Goal: Transaction & Acquisition: Purchase product/service

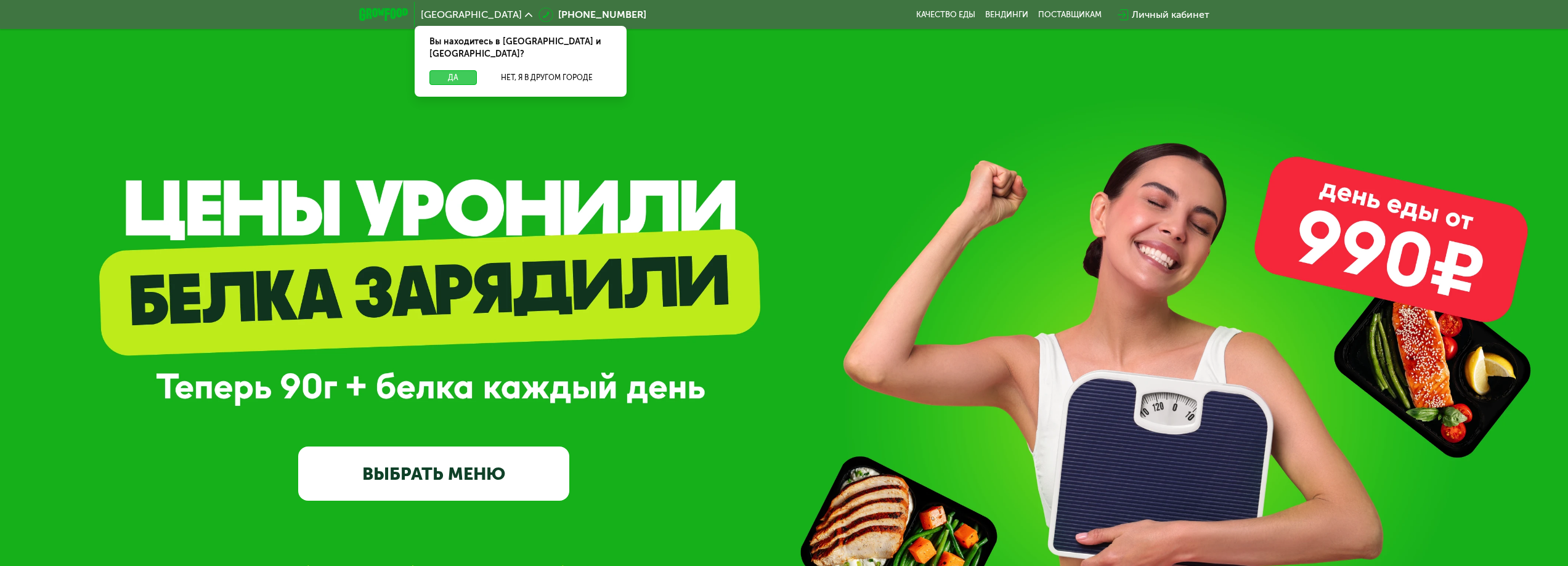
click at [447, 70] on button "Да" at bounding box center [453, 77] width 47 height 15
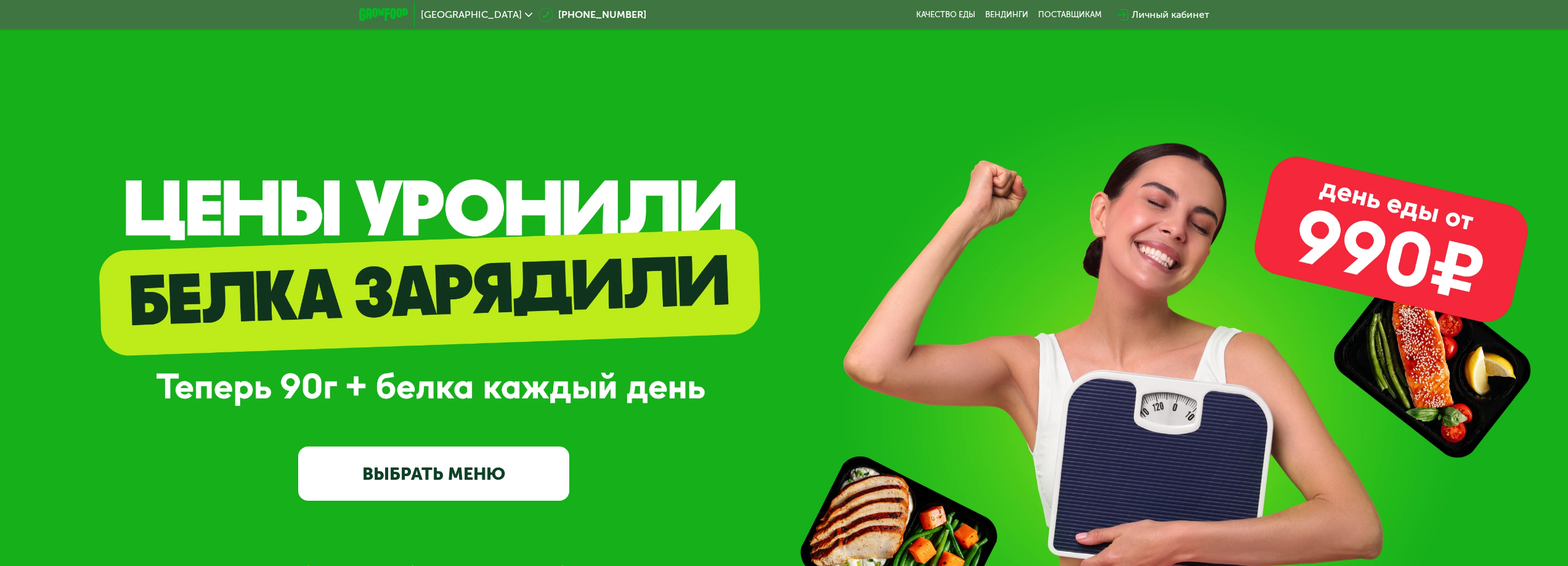
click at [950, 8] on div "Москва [PHONE_NUMBER] Качество еды [PERSON_NAME] поставщикам Личный кабинет" at bounding box center [784, 14] width 862 height 27
click at [947, 10] on div "Москва [PHONE_NUMBER] Качество еды [PERSON_NAME] поставщикам Личный кабинет" at bounding box center [784, 14] width 862 height 27
click at [945, 11] on link "Качество еды" at bounding box center [945, 14] width 59 height 10
click at [424, 489] on link "ВЫБРАТЬ МЕНЮ" at bounding box center [433, 474] width 271 height 54
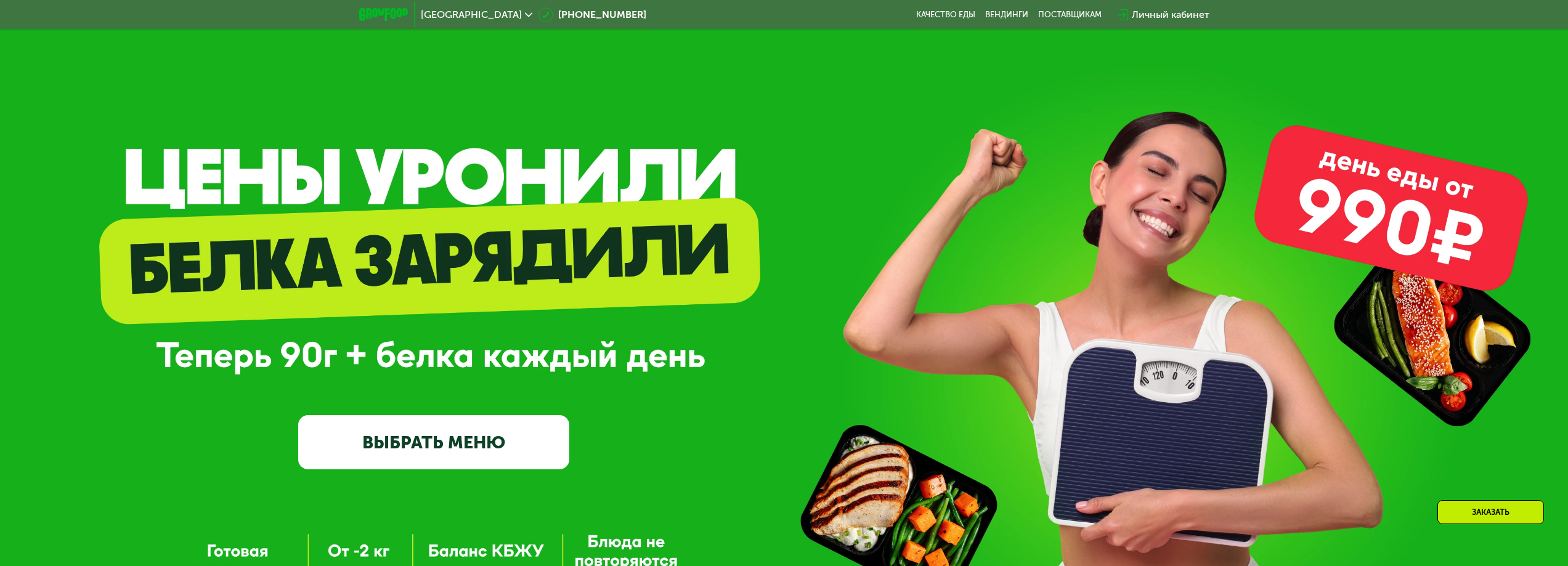
scroll to position [185, 0]
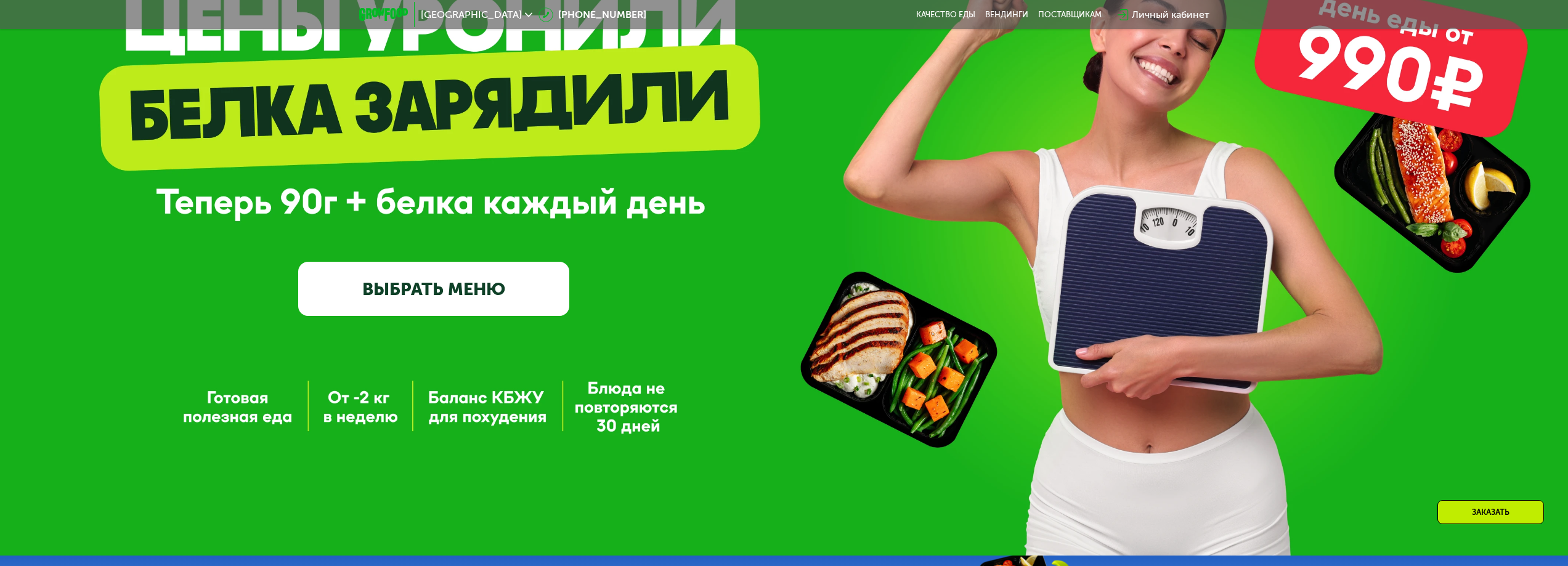
click at [462, 313] on link "ВЫБРАТЬ МЕНЮ" at bounding box center [433, 289] width 271 height 54
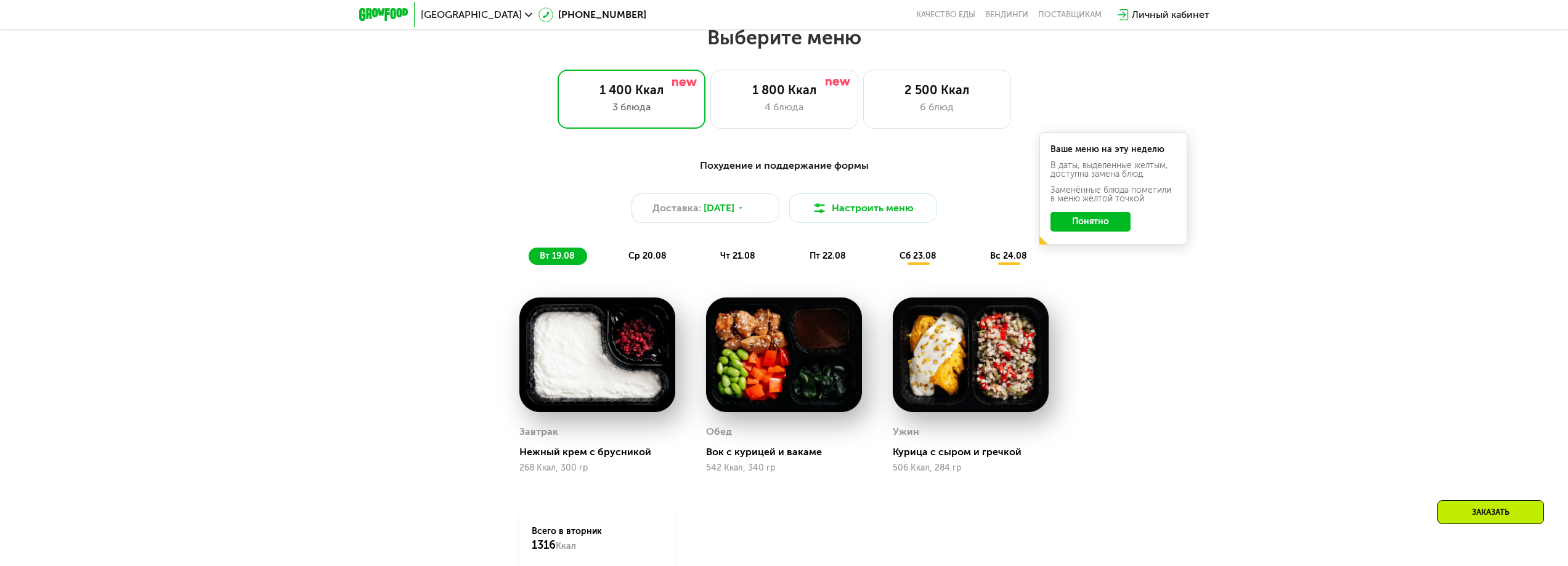
scroll to position [852, 0]
drag, startPoint x: 774, startPoint y: 89, endPoint x: 777, endPoint y: 107, distance: 18.2
click at [772, 91] on div "1 800 Ккал" at bounding box center [784, 88] width 122 height 15
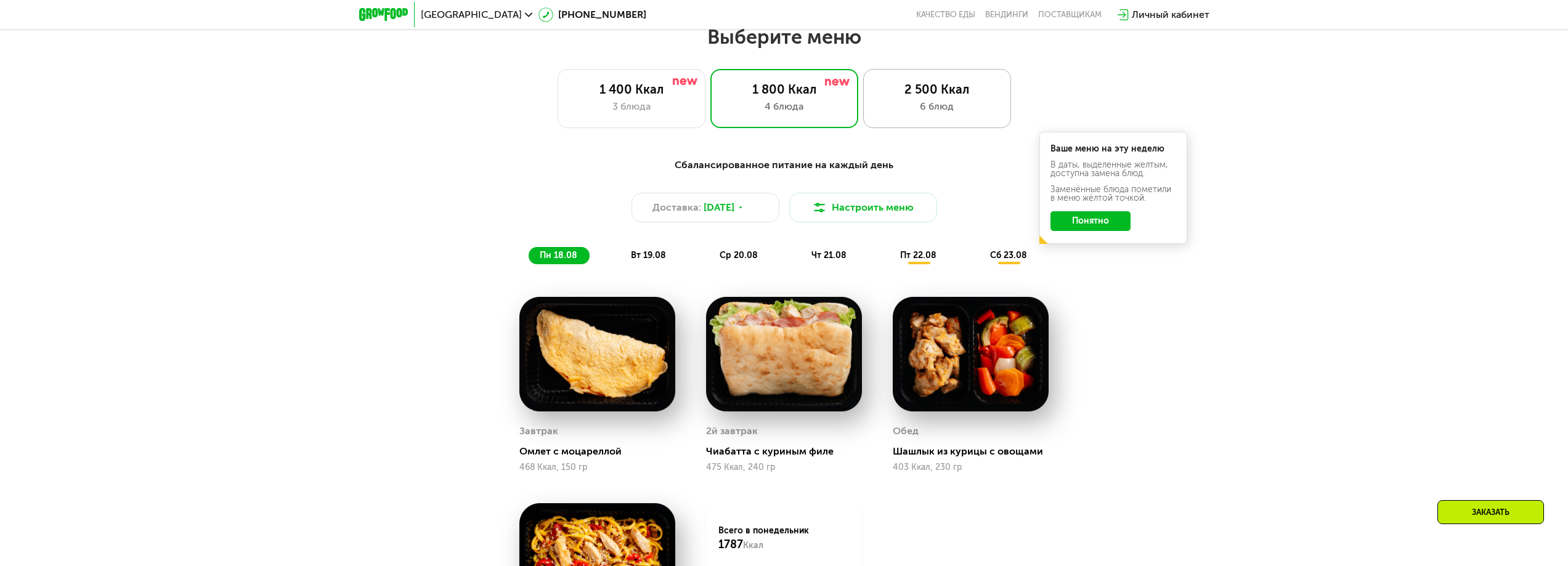
click at [972, 114] on div "6 блюд" at bounding box center [937, 106] width 122 height 15
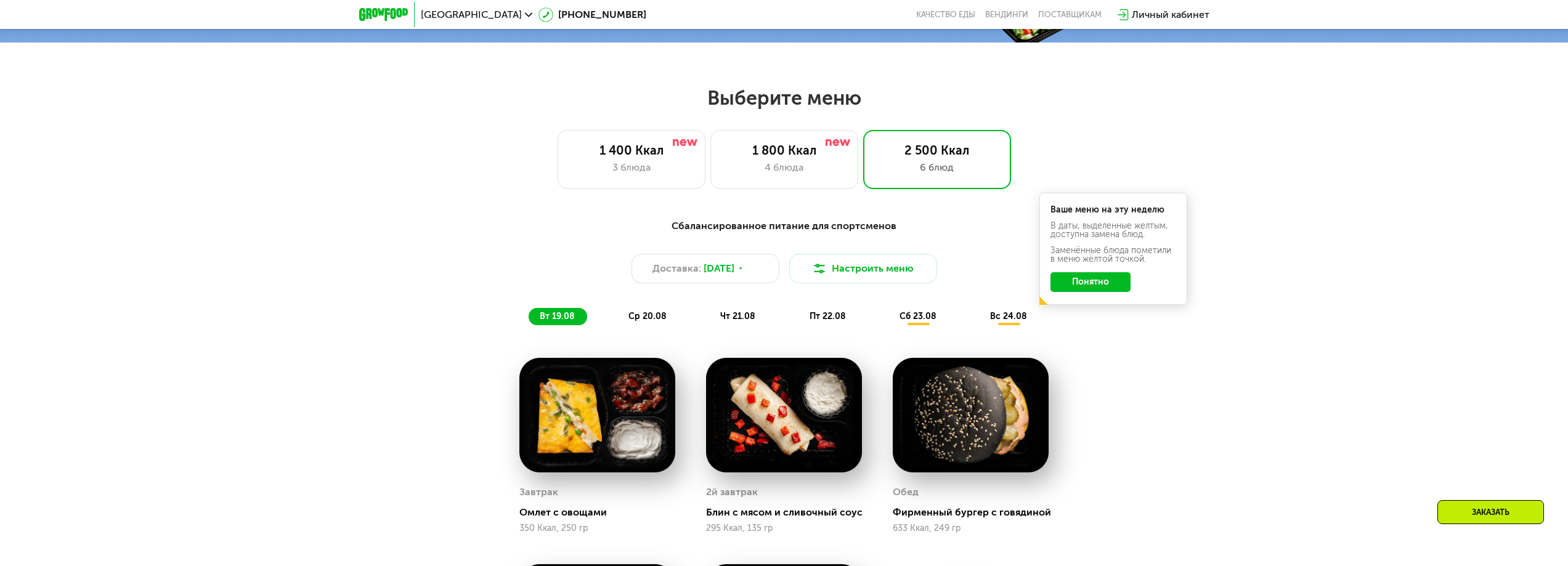
scroll to position [789, 0]
click at [773, 175] on div "4 блюда" at bounding box center [784, 167] width 122 height 15
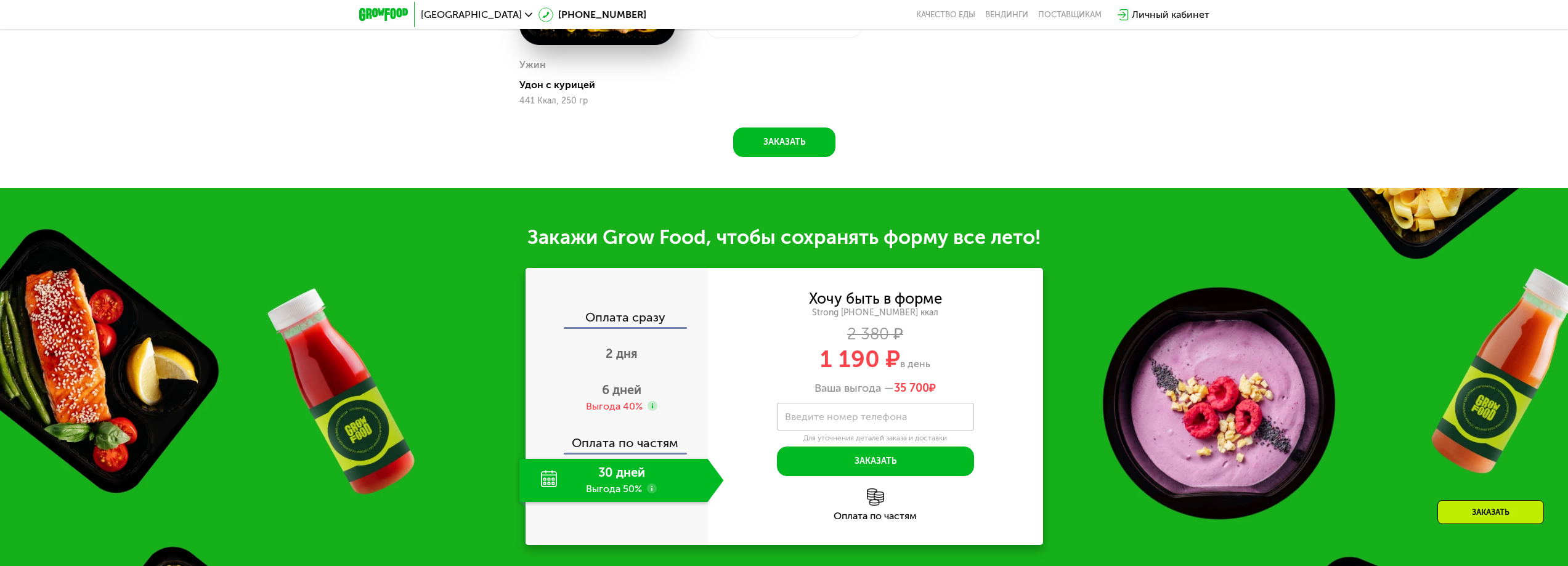
scroll to position [1468, 0]
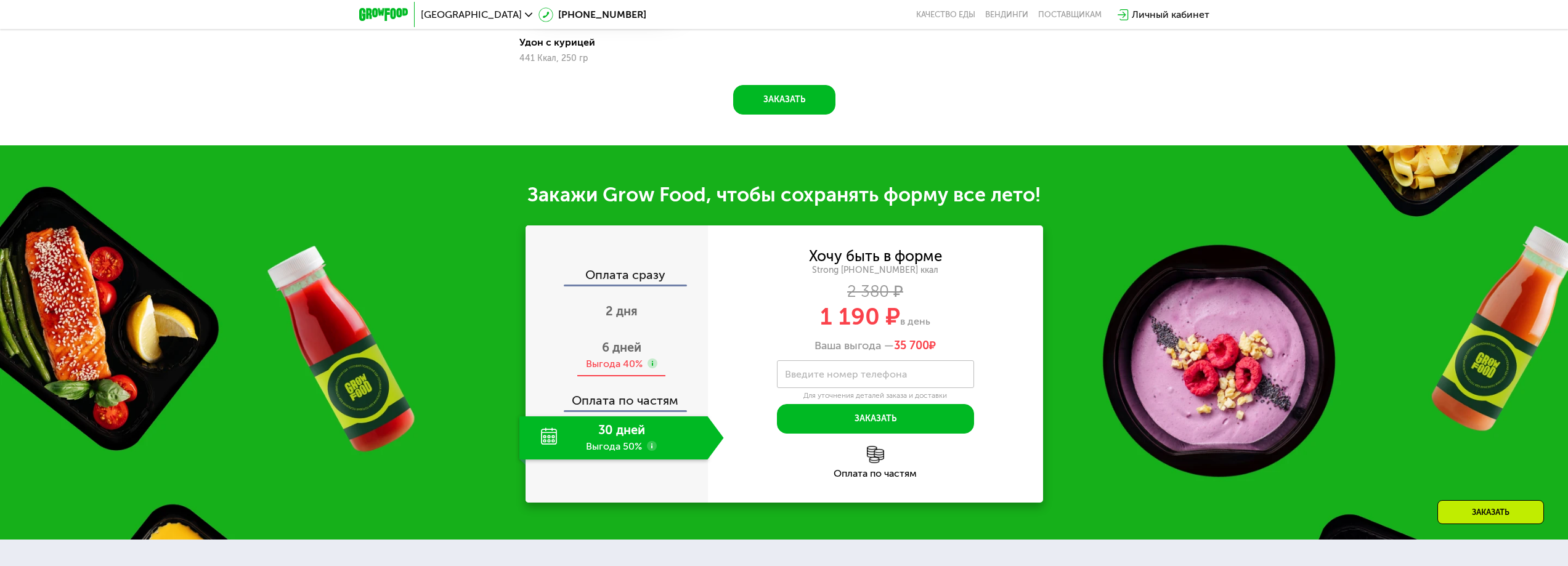
click at [624, 360] on div "6 дней Выгода 40%" at bounding box center [621, 355] width 204 height 43
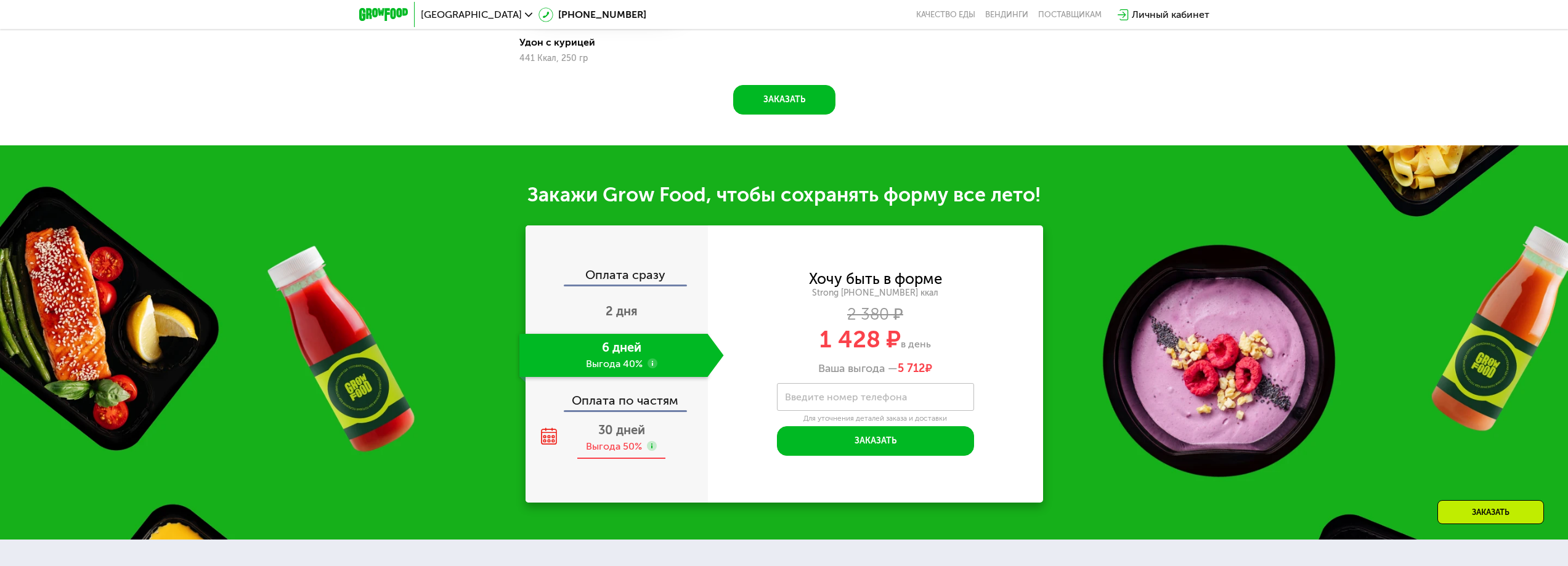
click at [628, 437] on span "30 дней" at bounding box center [621, 429] width 46 height 15
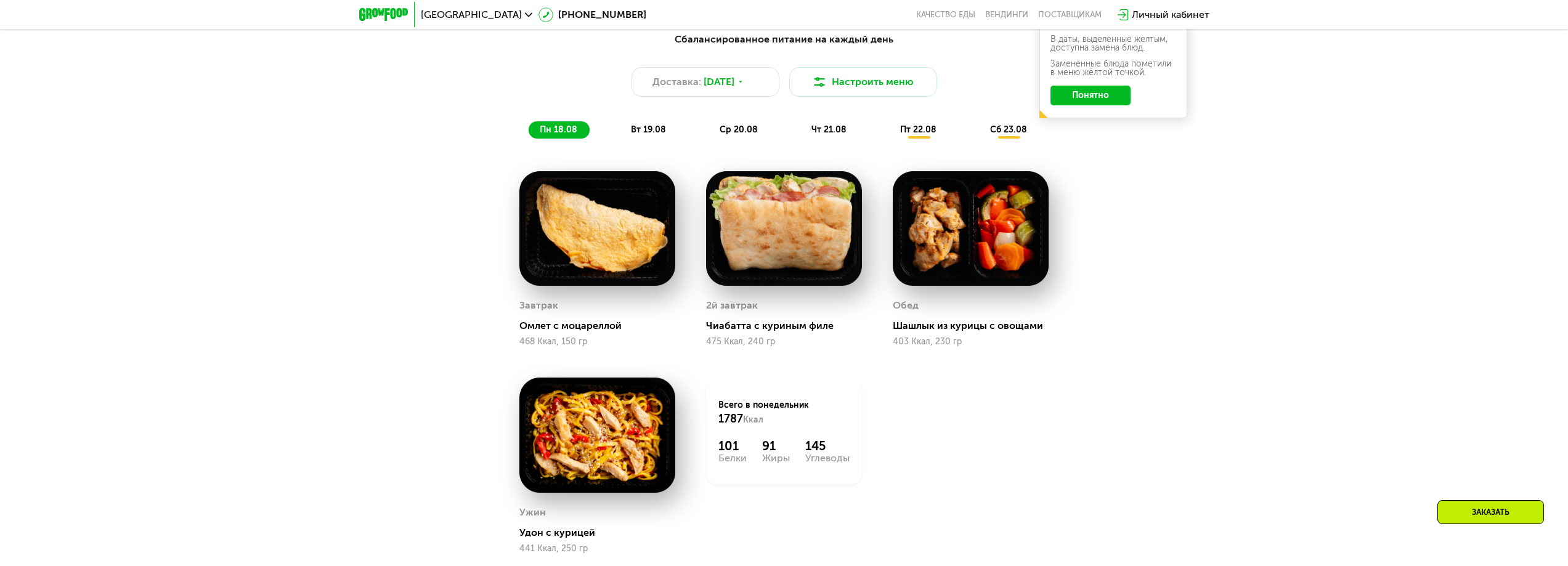
scroll to position [974, 0]
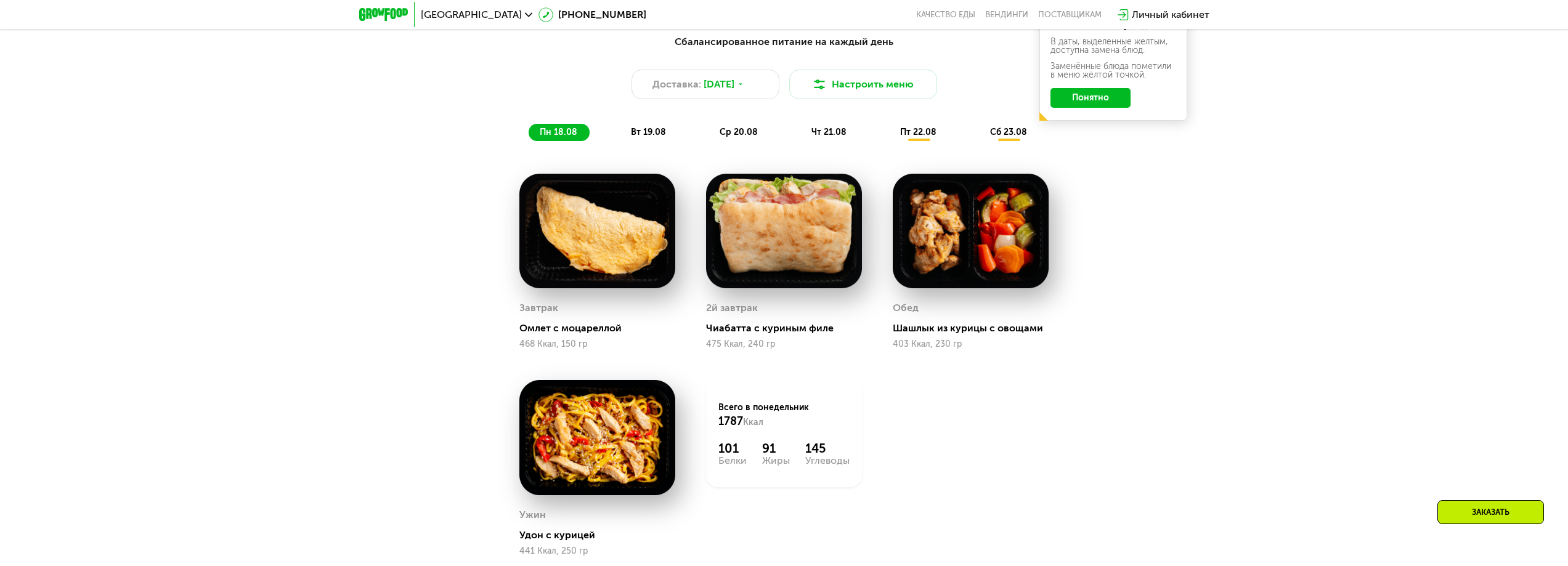
click at [632, 134] on span "вт 19.08" at bounding box center [649, 132] width 35 height 11
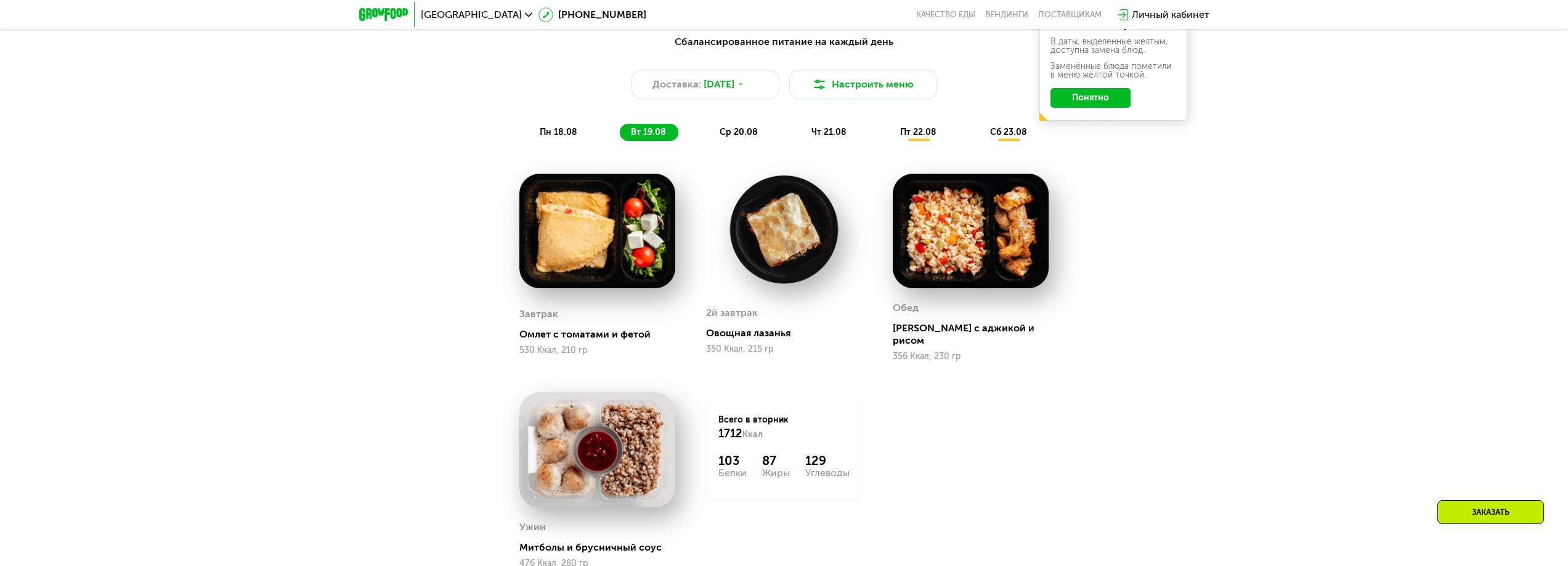
click at [758, 148] on div "Сбалансированное питание на каждый день Доставка: 18 авг, пн Настроить меню пн …" at bounding box center [784, 88] width 744 height 121
click at [746, 145] on div "Сбалансированное питание на каждый день Доставка: 18 авг, пн Настроить меню пн …" at bounding box center [784, 88] width 744 height 121
click at [741, 138] on span "ср 20.08" at bounding box center [739, 132] width 39 height 11
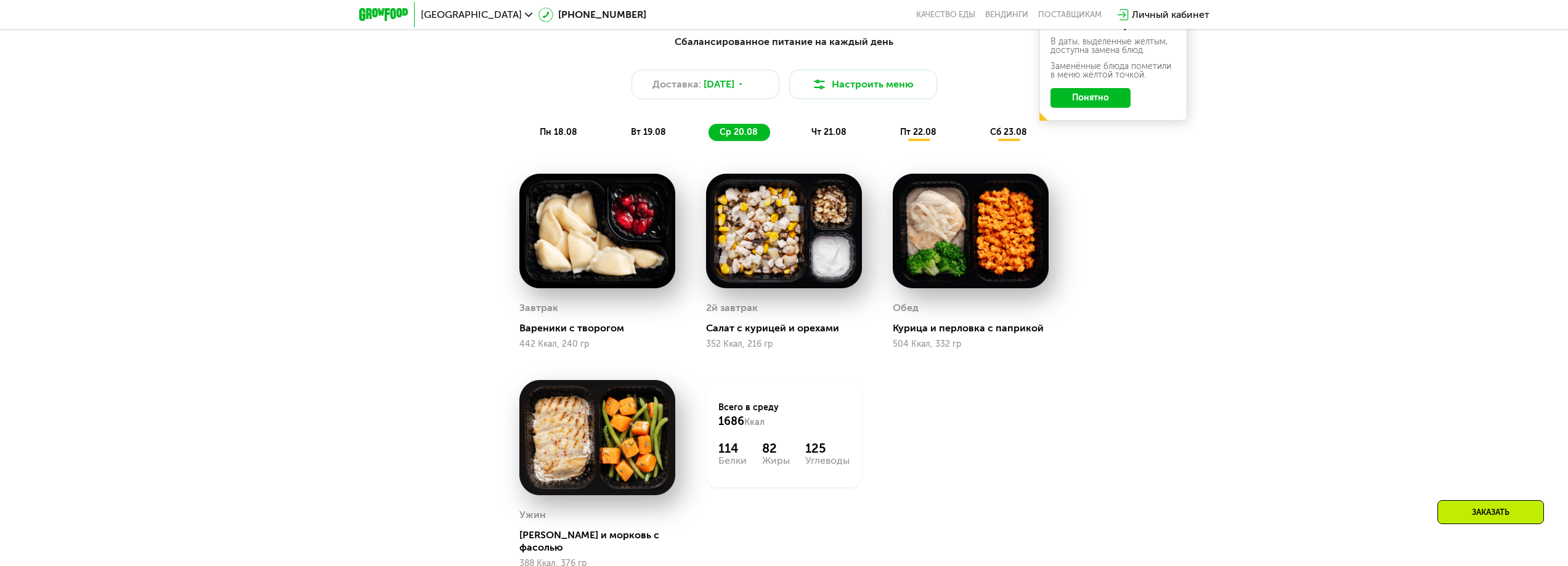
click at [889, 141] on div "чт 21.08" at bounding box center [919, 132] width 60 height 18
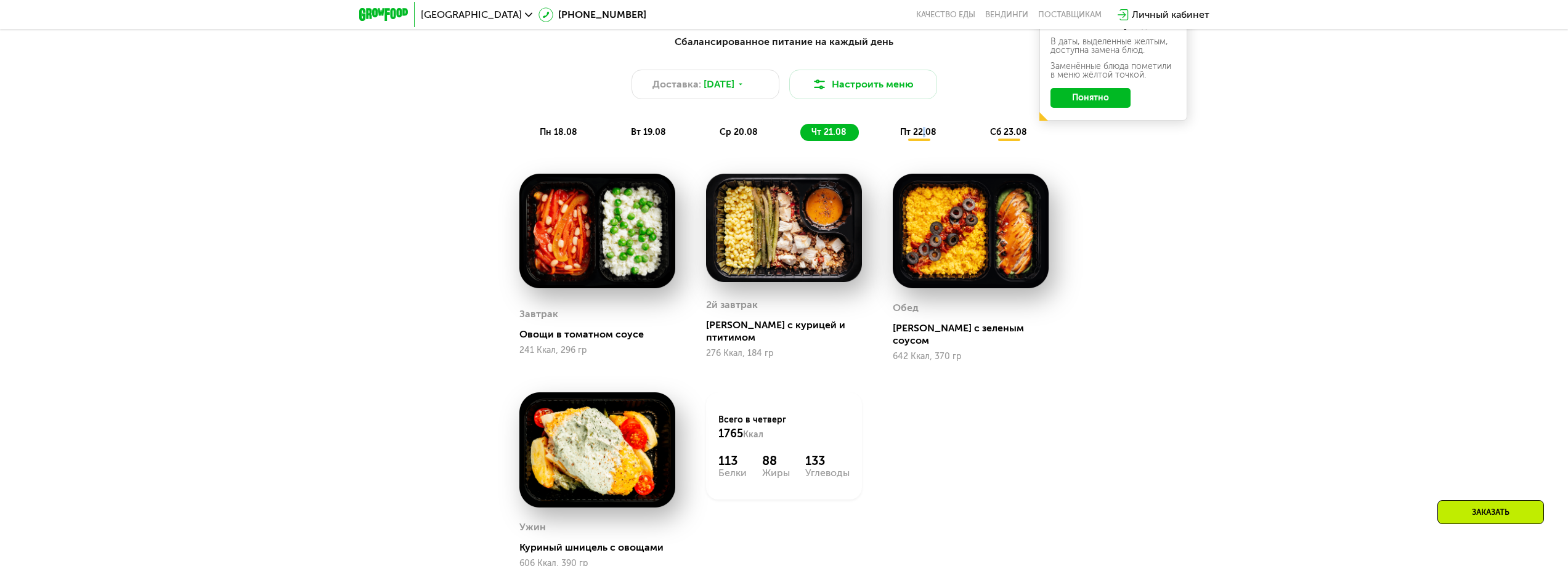
click at [926, 145] on div "Сбалансированное питание на каждый день Доставка: 18 авг, пн Настроить меню пн …" at bounding box center [784, 88] width 744 height 121
click at [928, 138] on span "пт 22.08" at bounding box center [918, 132] width 36 height 11
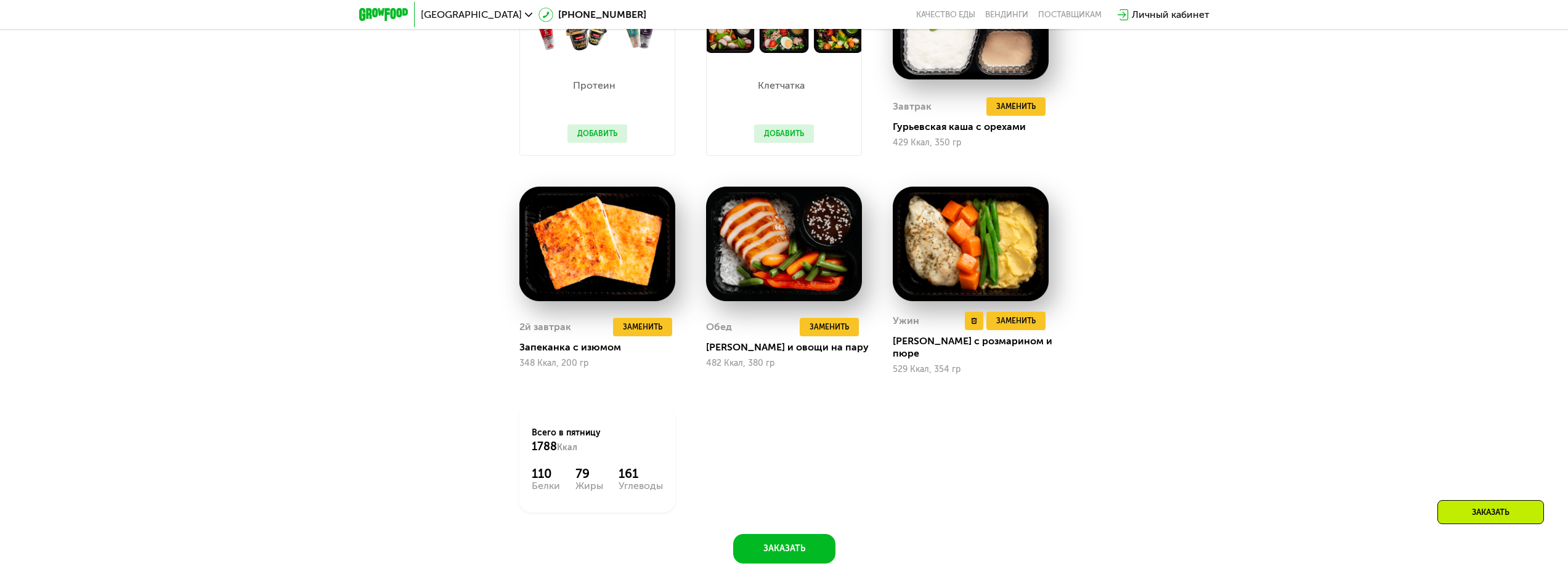
scroll to position [1036, 0]
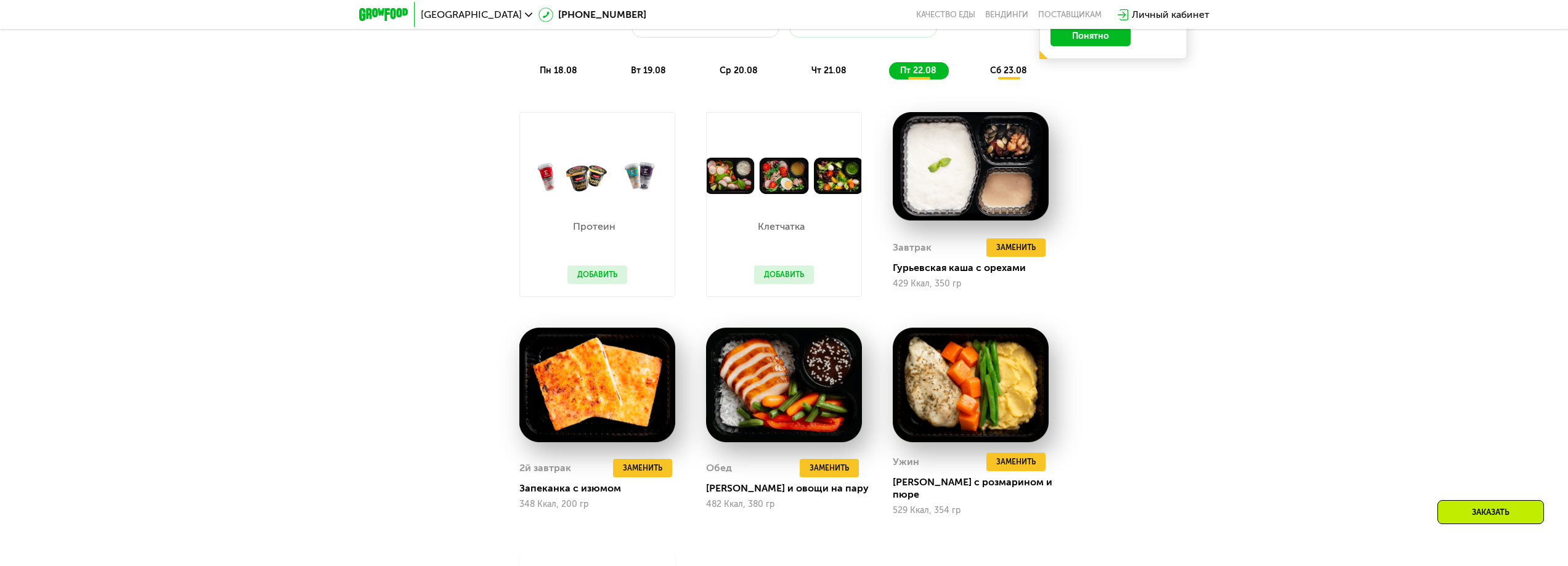
click at [1018, 86] on div "Сбалансированное питание на каждый день Доставка: 18 авг, пн Настроить меню пн …" at bounding box center [784, 26] width 744 height 121
click at [1014, 80] on div "сб 23.08" at bounding box center [1009, 71] width 60 height 18
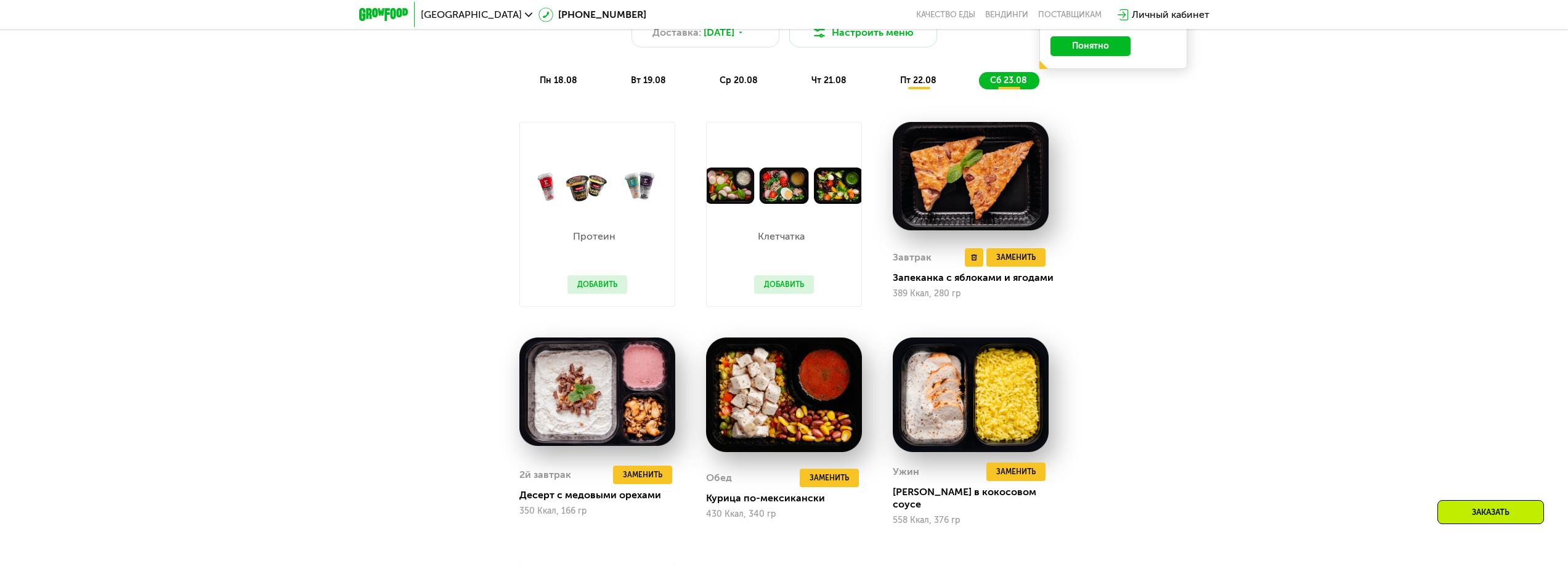
scroll to position [974, 0]
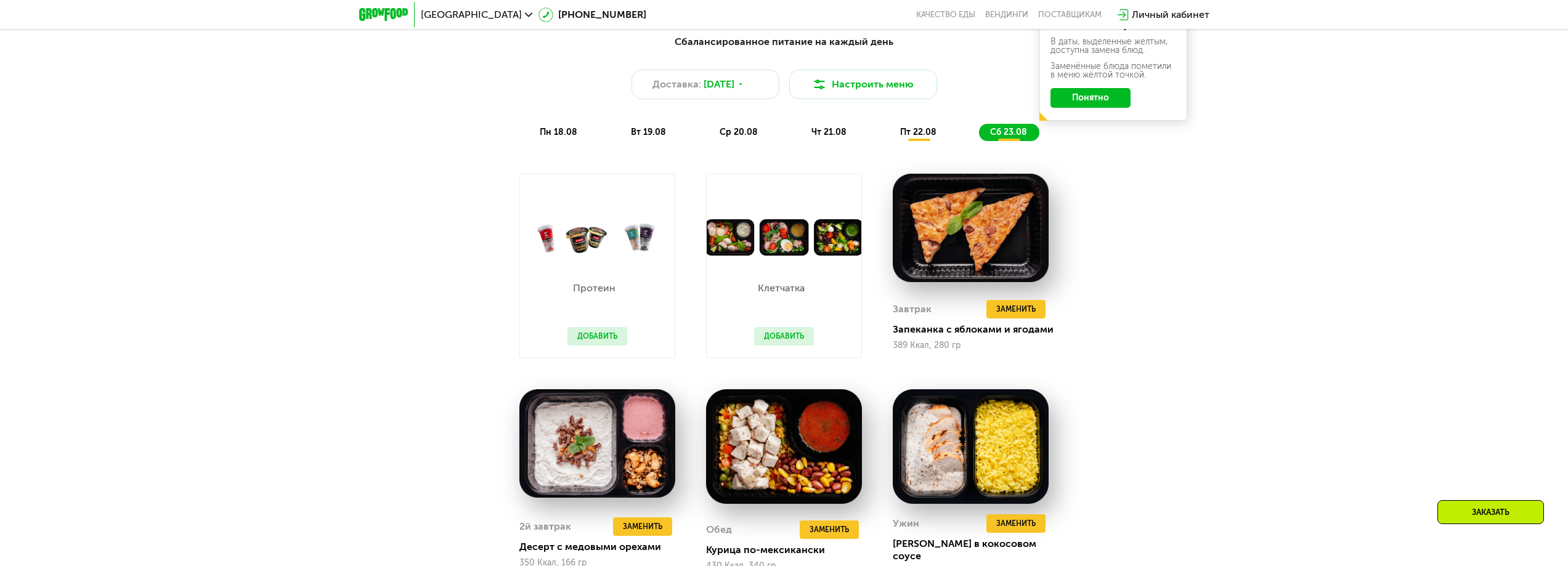
click at [914, 147] on div "Сбалансированное питание на каждый день Доставка: 18 авг, пн Настроить меню пн …" at bounding box center [784, 88] width 744 height 121
click at [914, 132] on span "пт 22.08" at bounding box center [918, 132] width 36 height 11
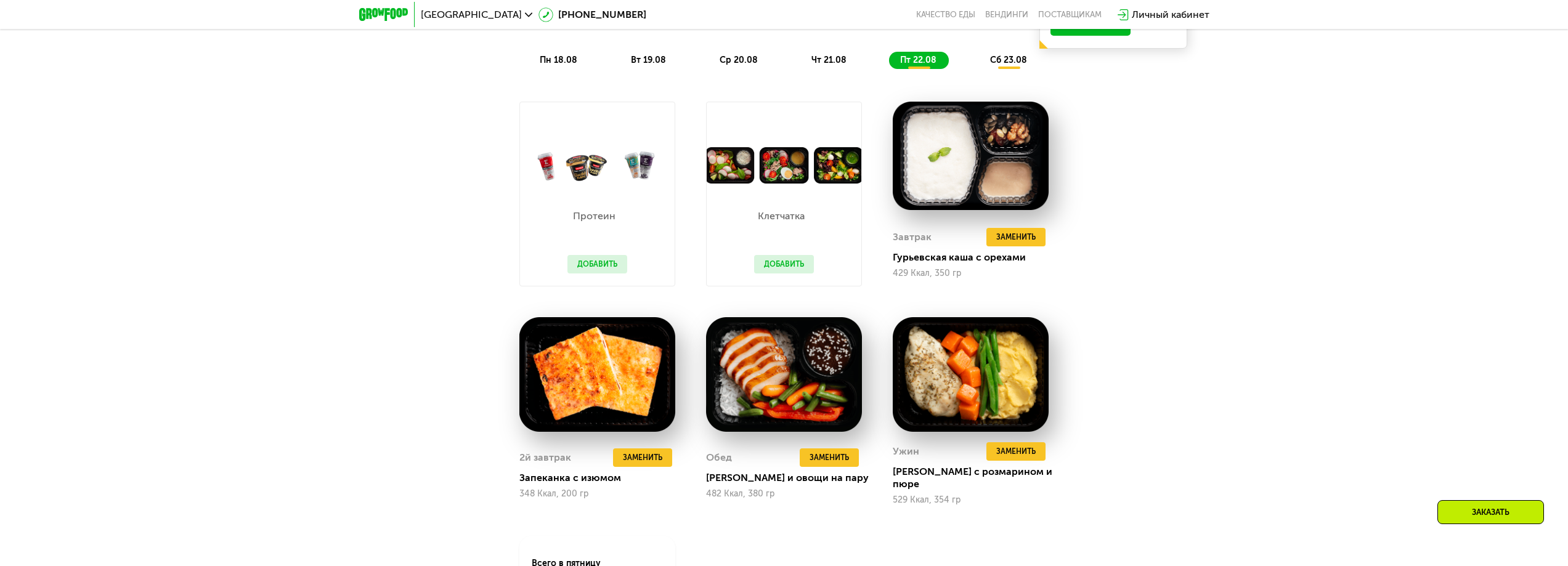
scroll to position [1036, 0]
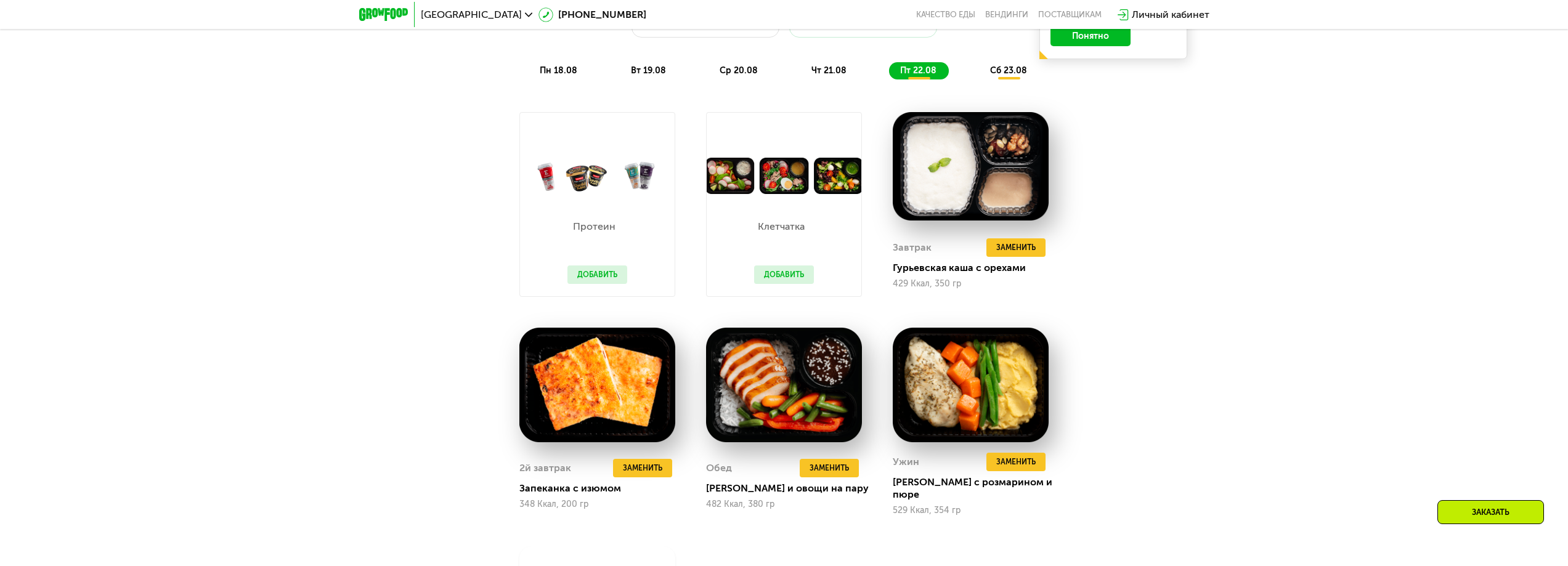
click at [570, 75] on span "пн 18.08" at bounding box center [558, 71] width 38 height 11
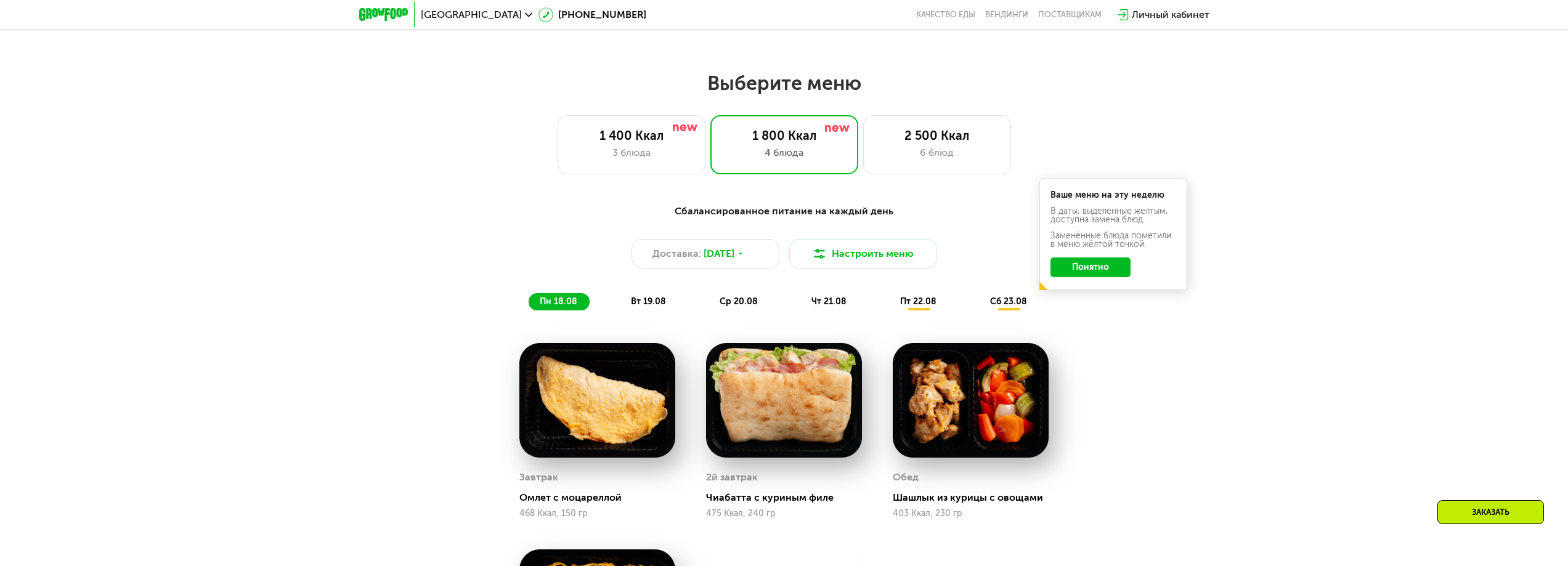
scroll to position [728, 0]
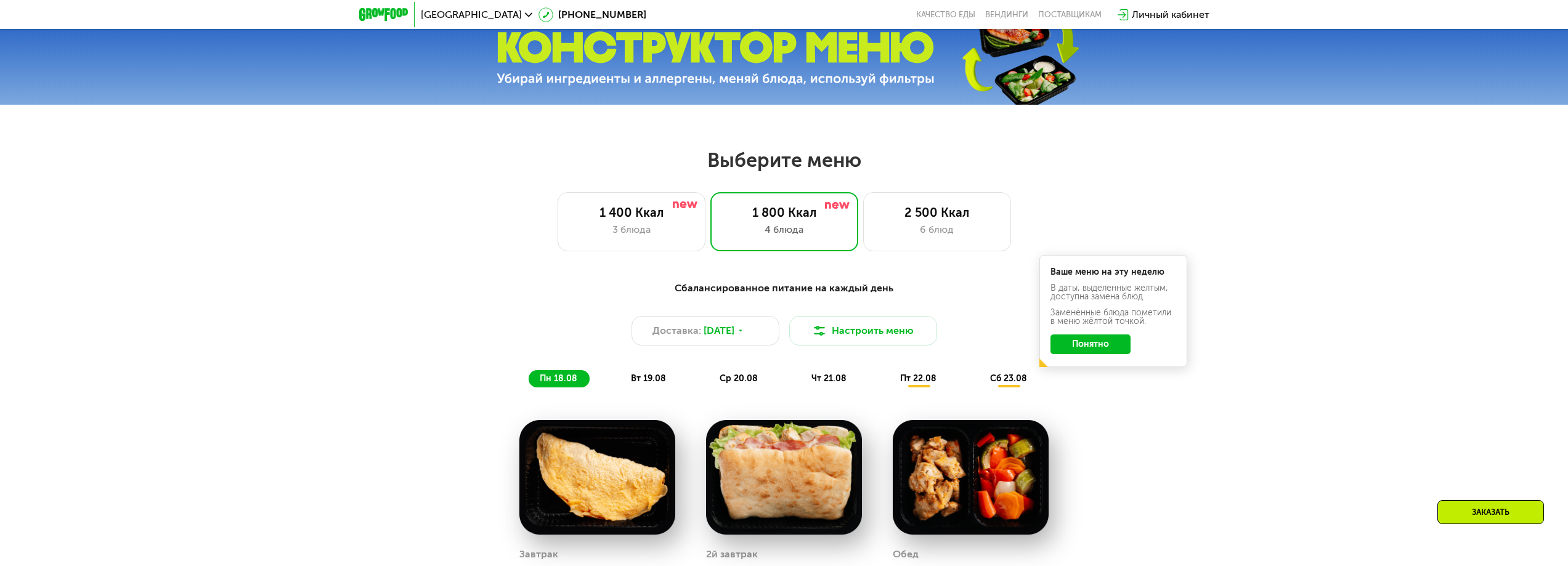
click at [1090, 351] on button "Понятно" at bounding box center [1090, 344] width 80 height 19
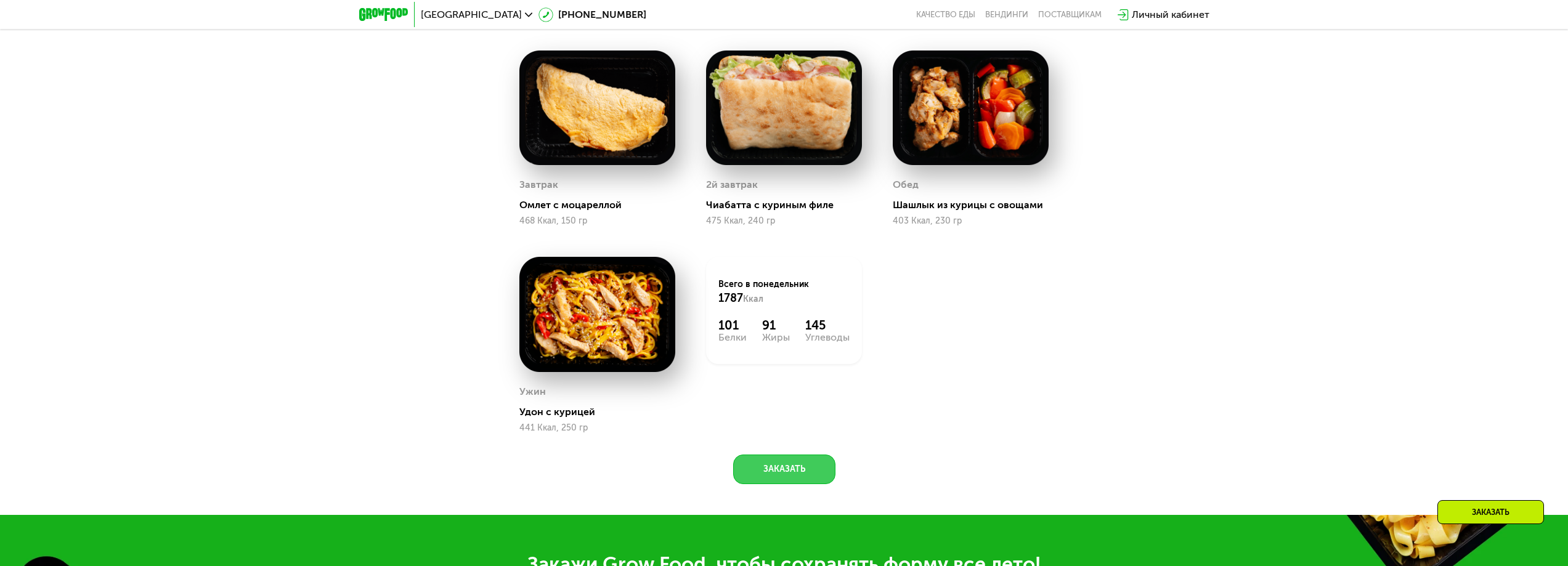
scroll to position [1036, 0]
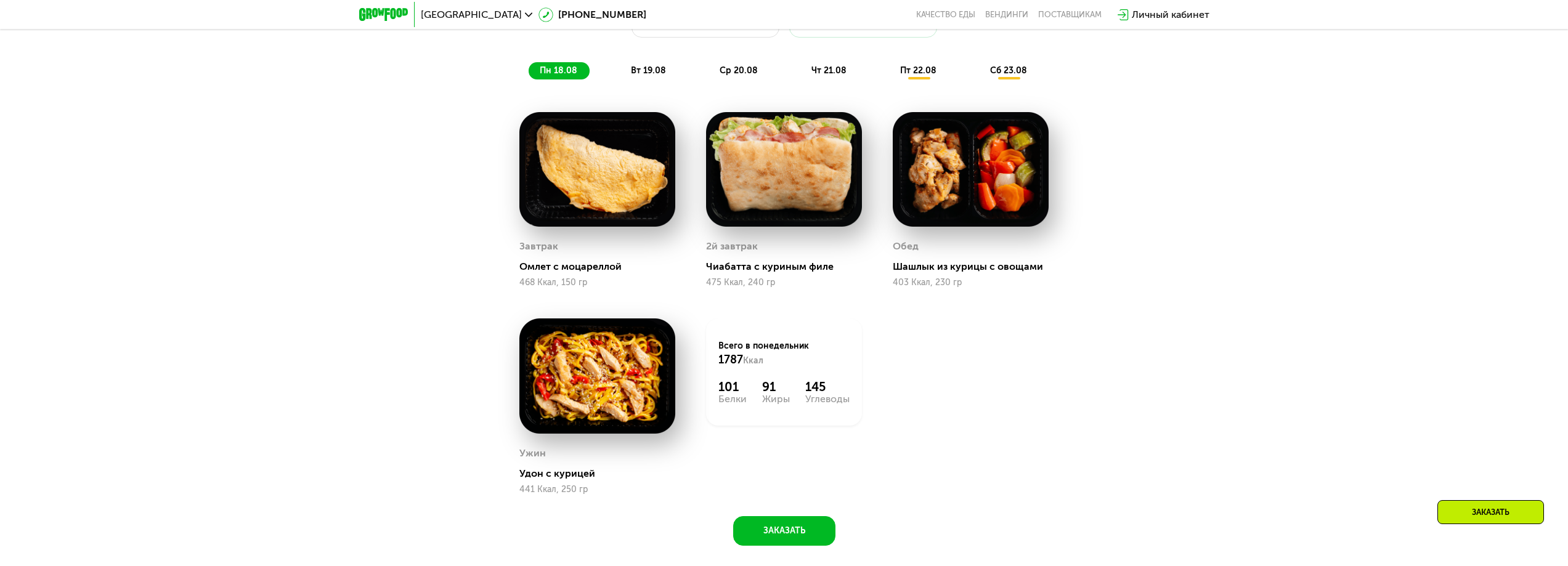
click at [640, 75] on span "вт 19.08" at bounding box center [649, 71] width 35 height 11
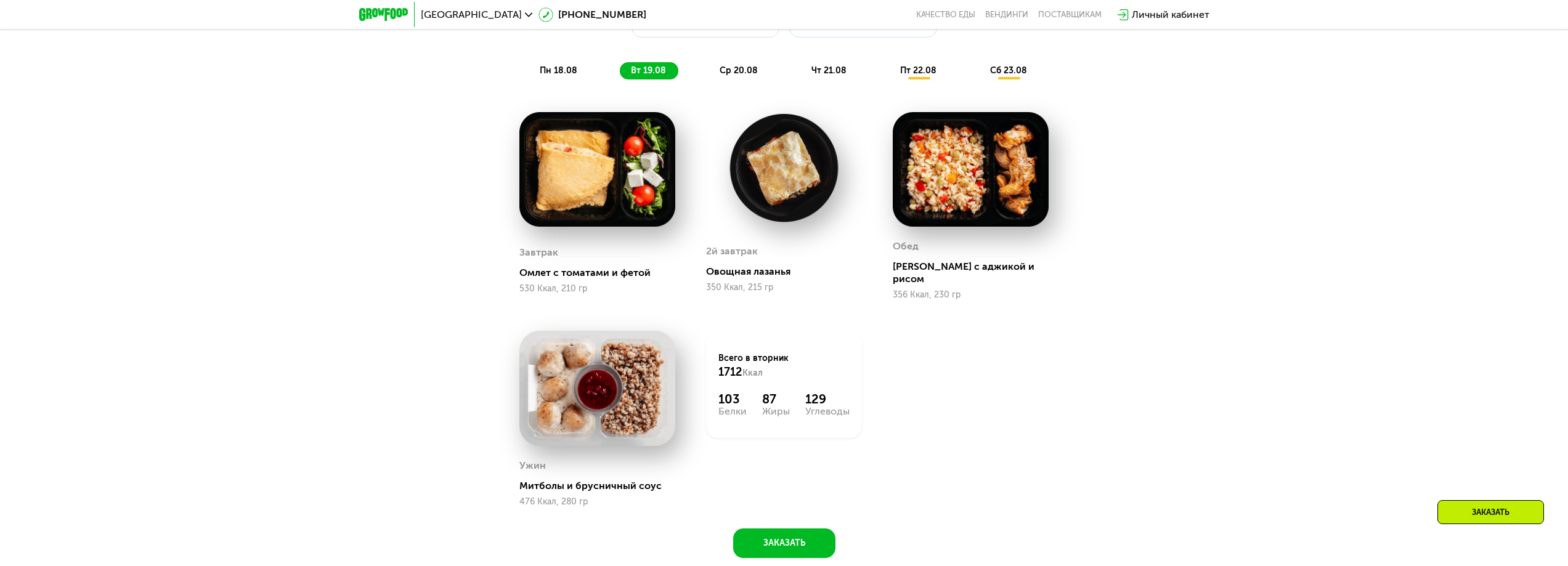
click at [743, 75] on span "ср 20.08" at bounding box center [739, 71] width 39 height 11
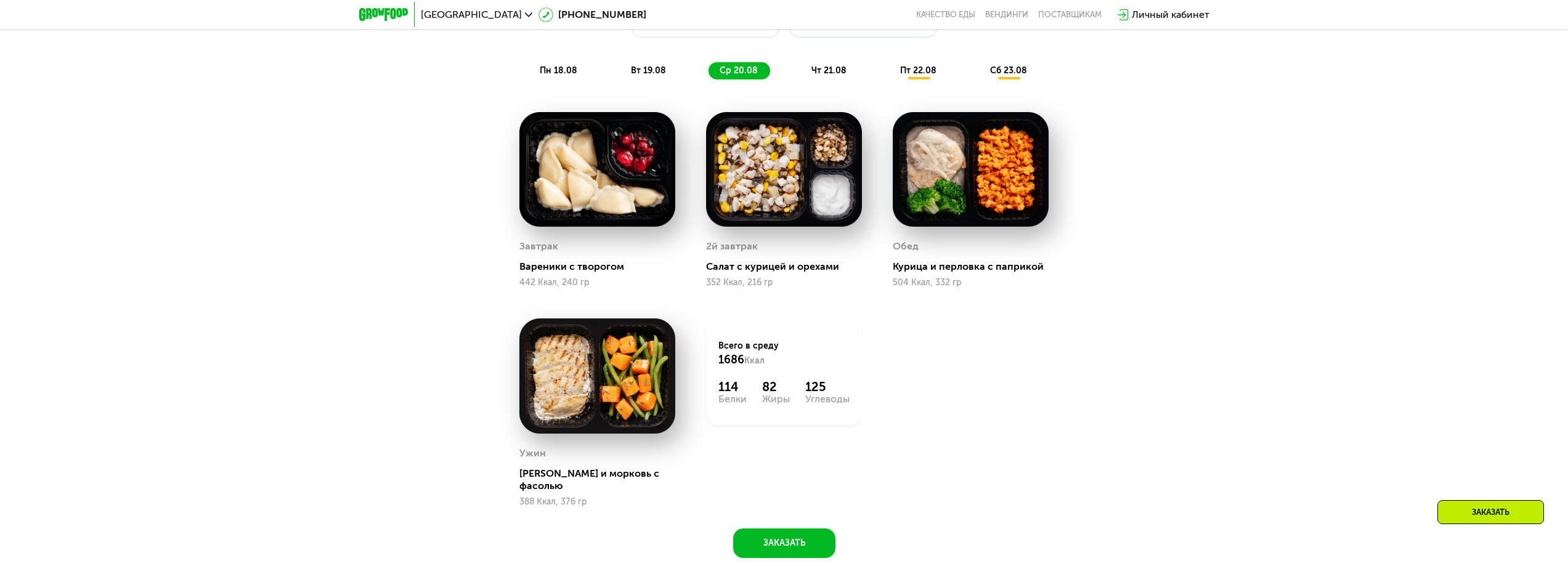
click at [816, 75] on span "чт 21.08" at bounding box center [829, 71] width 35 height 11
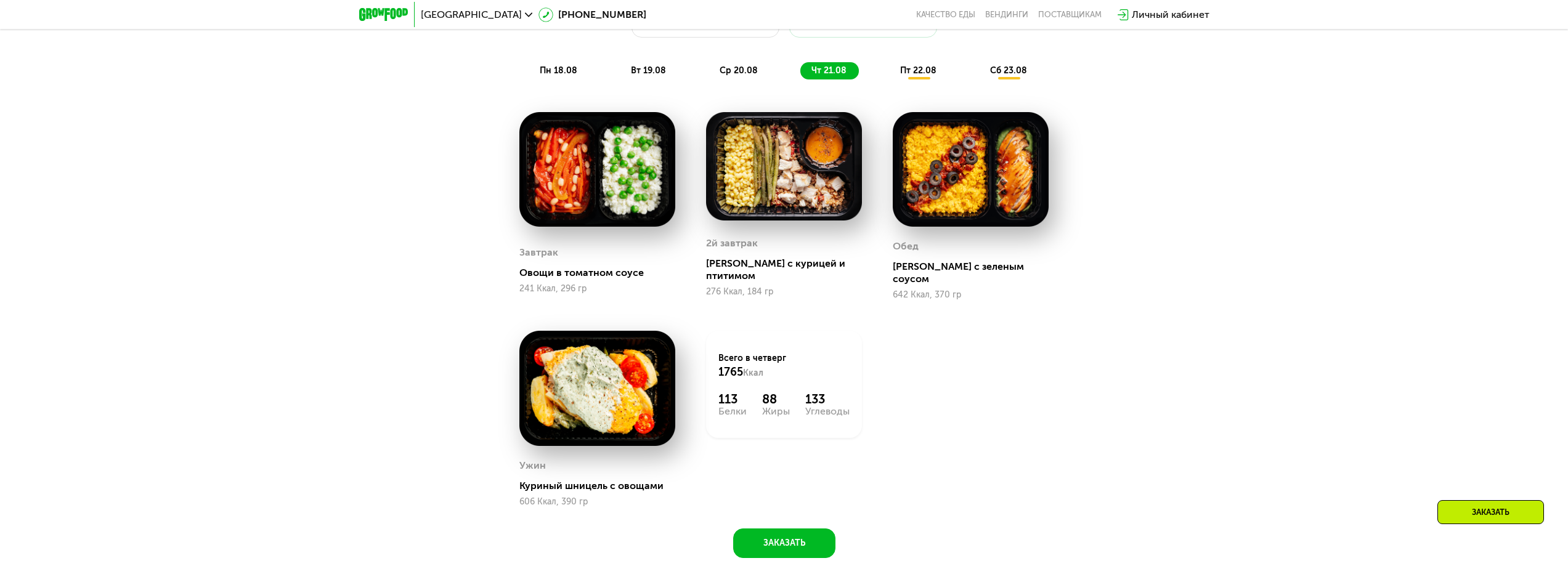
click at [979, 80] on div "пт 22.08" at bounding box center [1009, 71] width 60 height 18
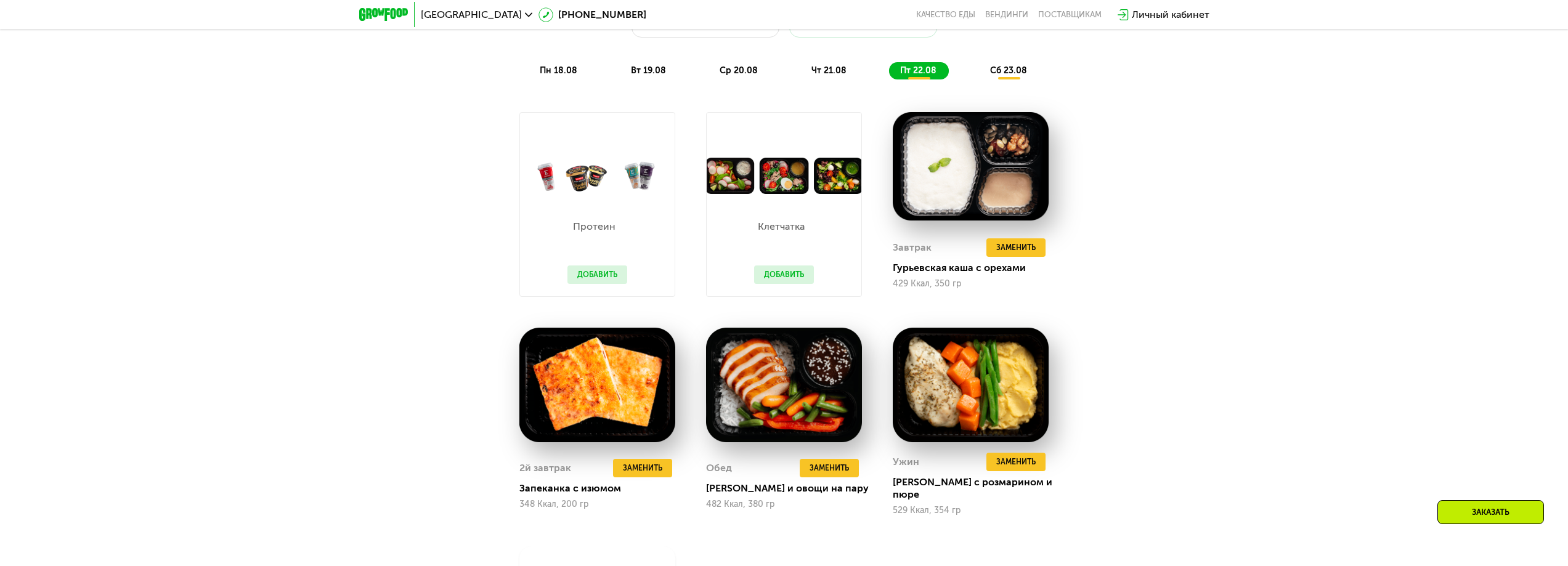
click at [1001, 74] on span "сб 23.08" at bounding box center [1009, 71] width 37 height 11
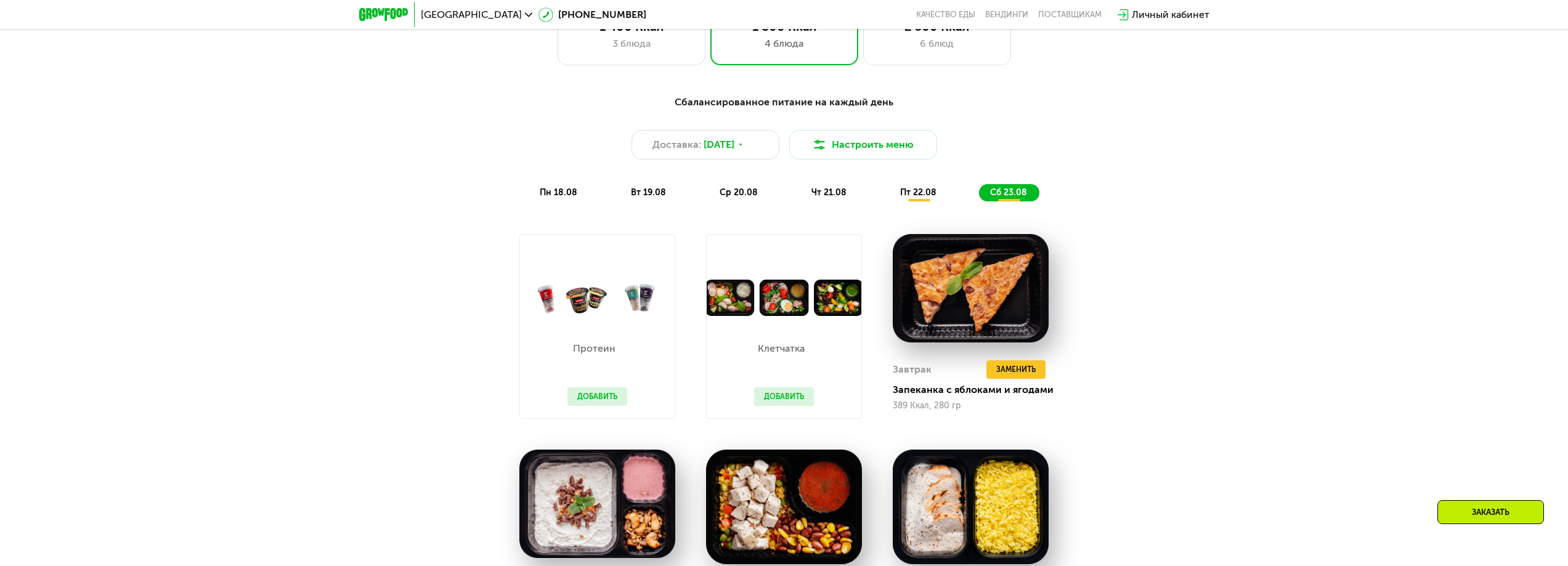
scroll to position [913, 0]
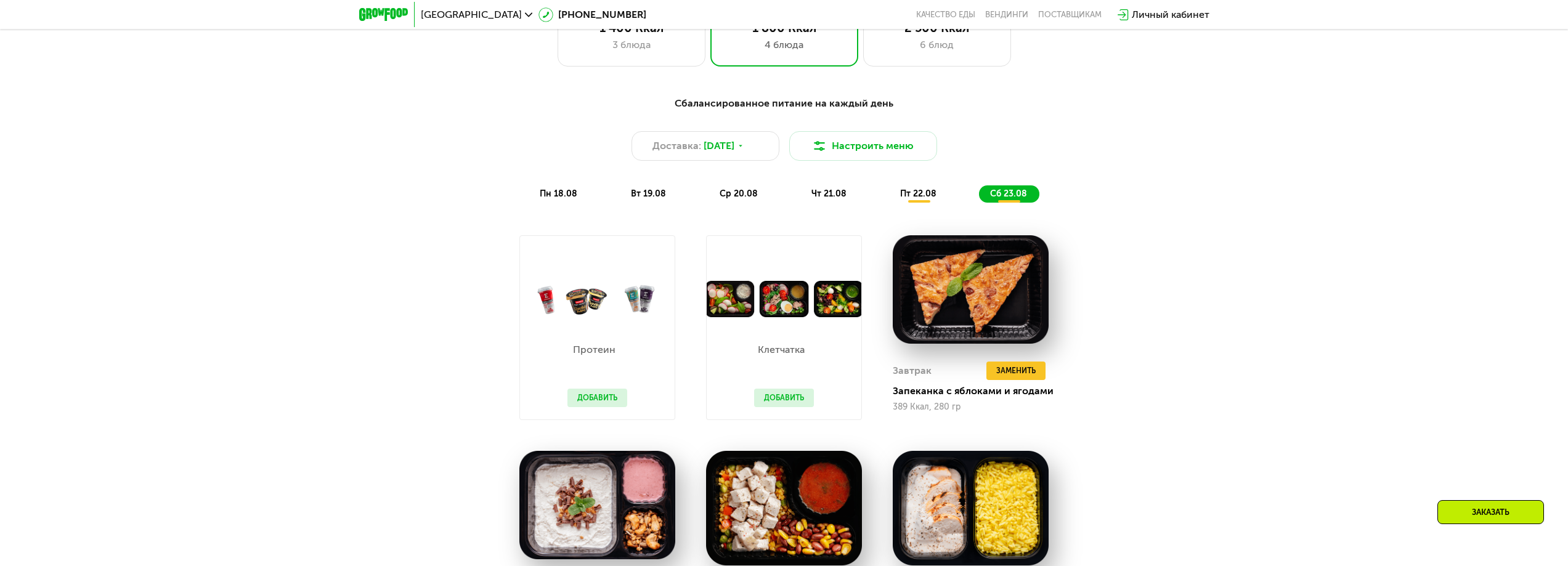
click at [708, 202] on div "вт 19.08" at bounding box center [739, 195] width 61 height 18
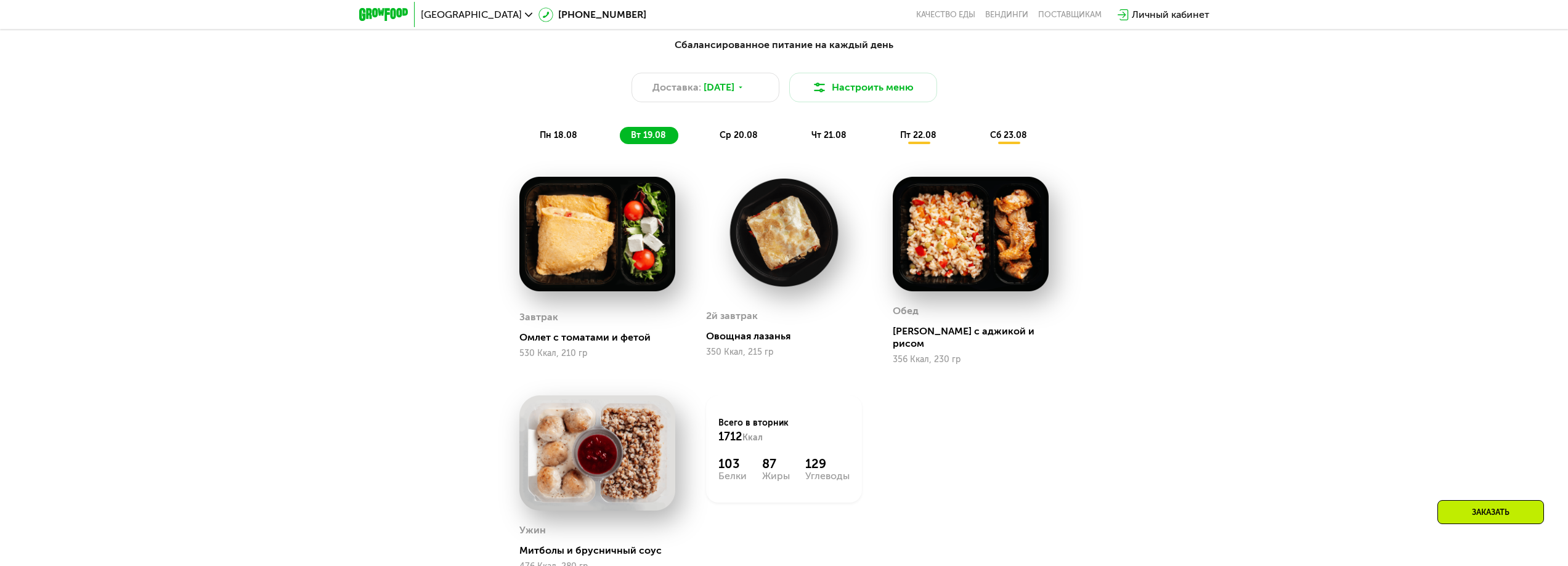
scroll to position [974, 0]
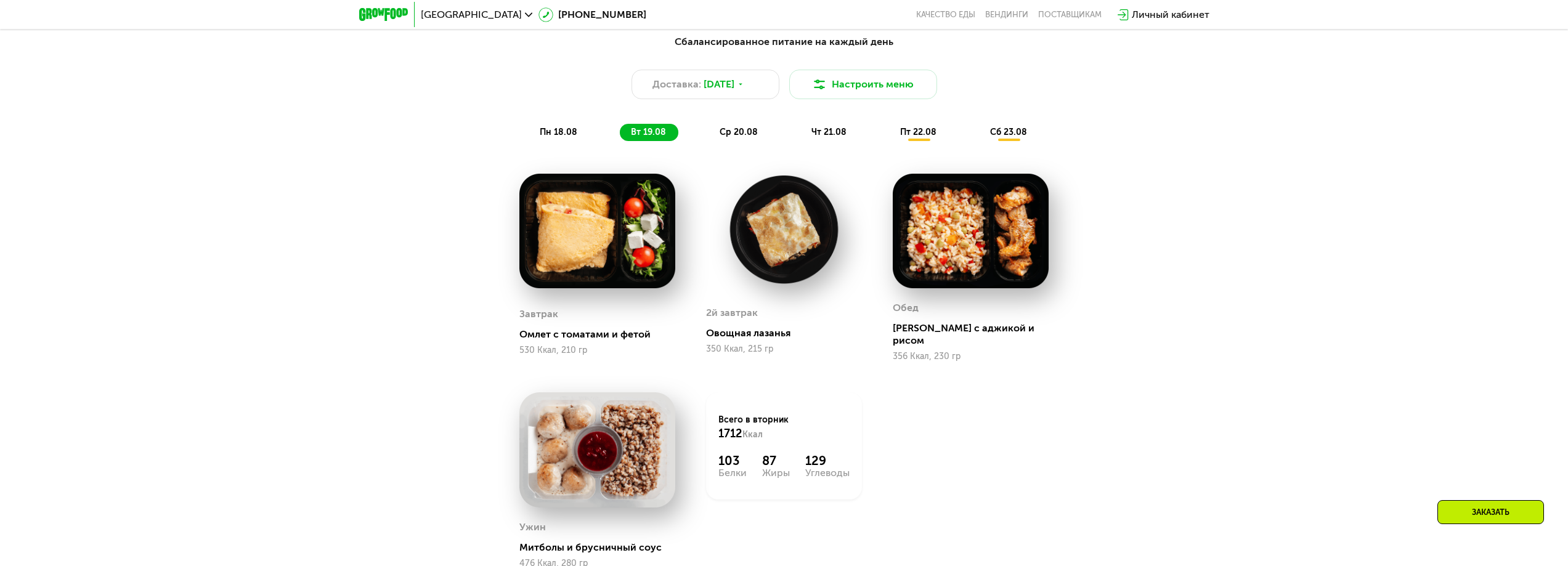
click at [800, 130] on div "ср 20.08" at bounding box center [829, 132] width 59 height 18
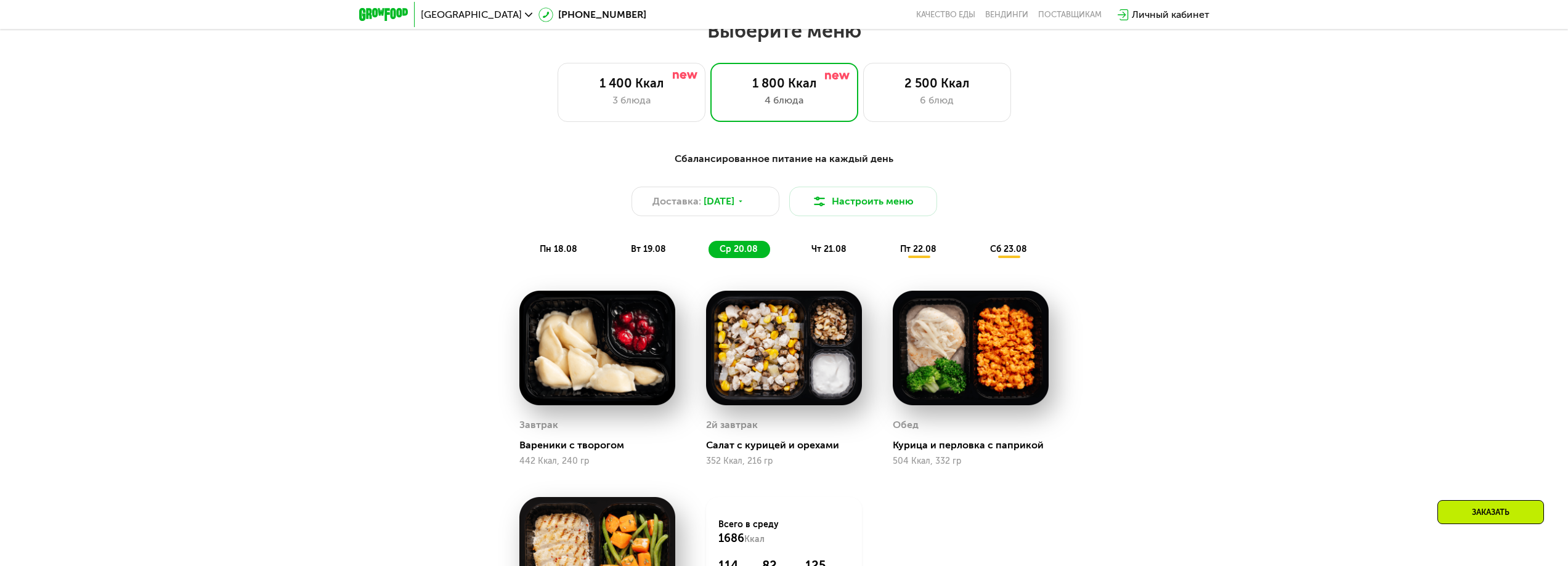
scroll to position [852, 0]
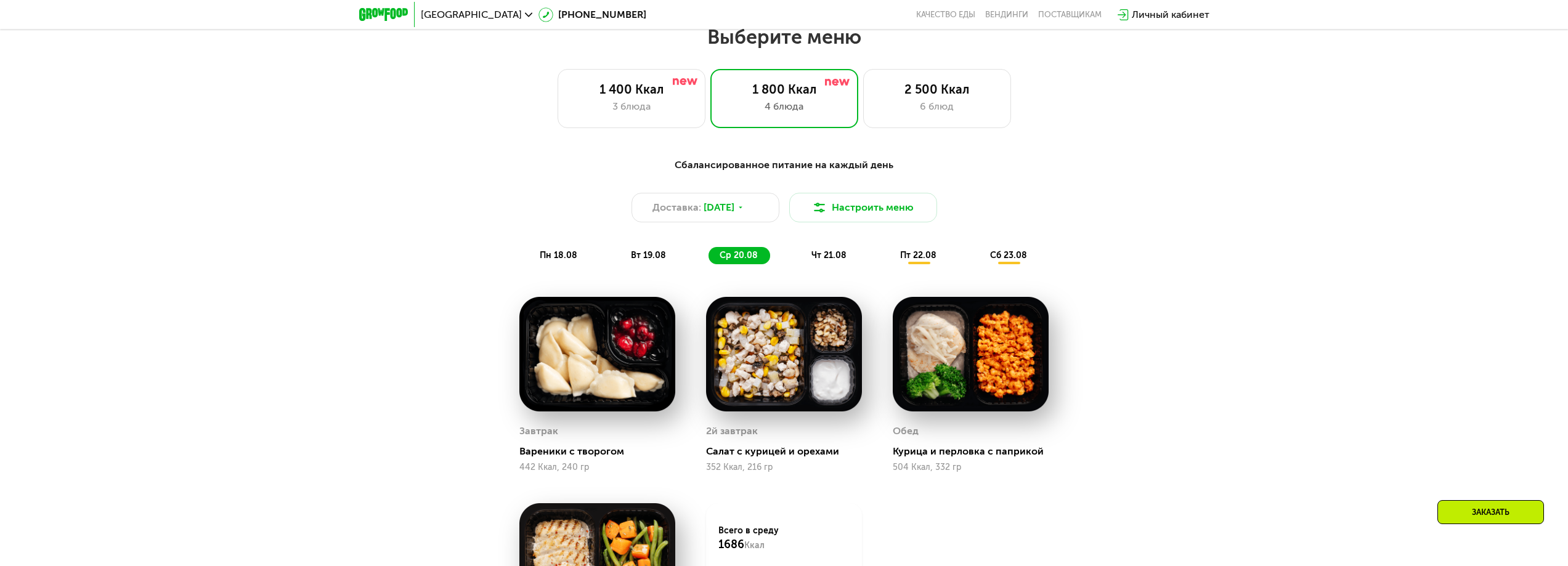
click at [555, 250] on div "Сбалансированное питание на каждый день Доставка: 18 авг, пн Настроить меню пн …" at bounding box center [784, 211] width 729 height 107
click at [552, 254] on span "пн 18.08" at bounding box center [558, 255] width 38 height 11
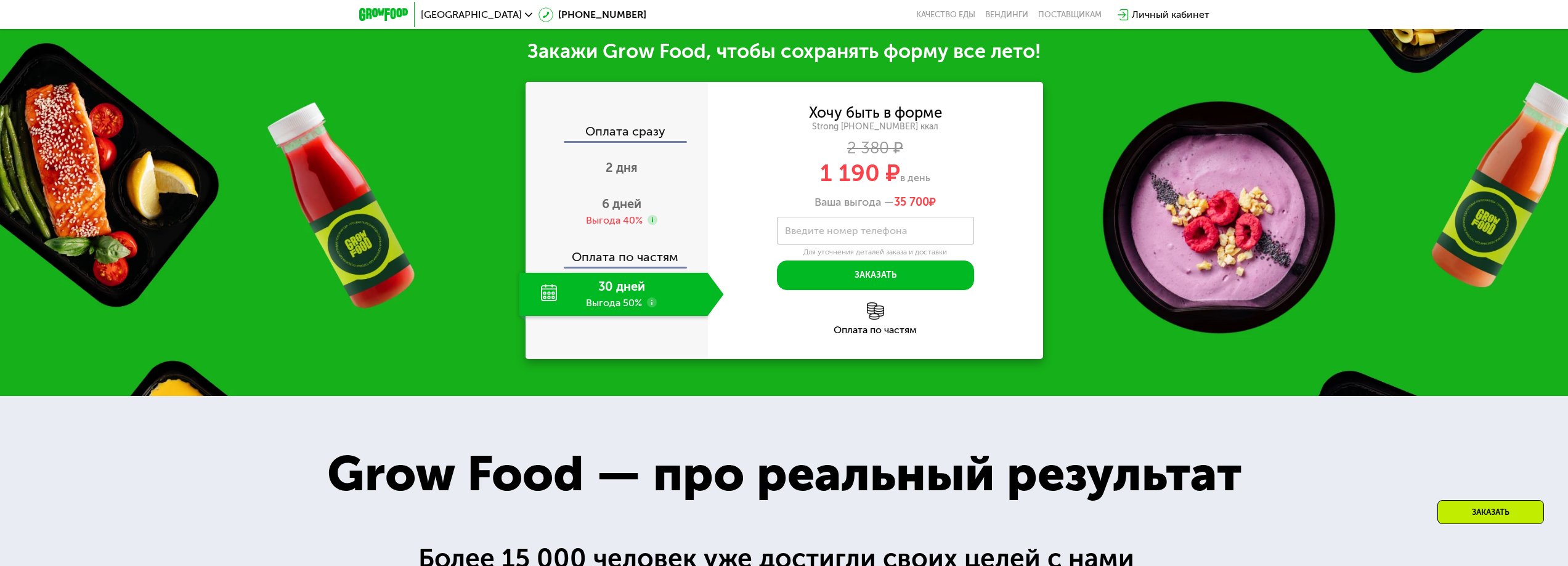
scroll to position [1590, 0]
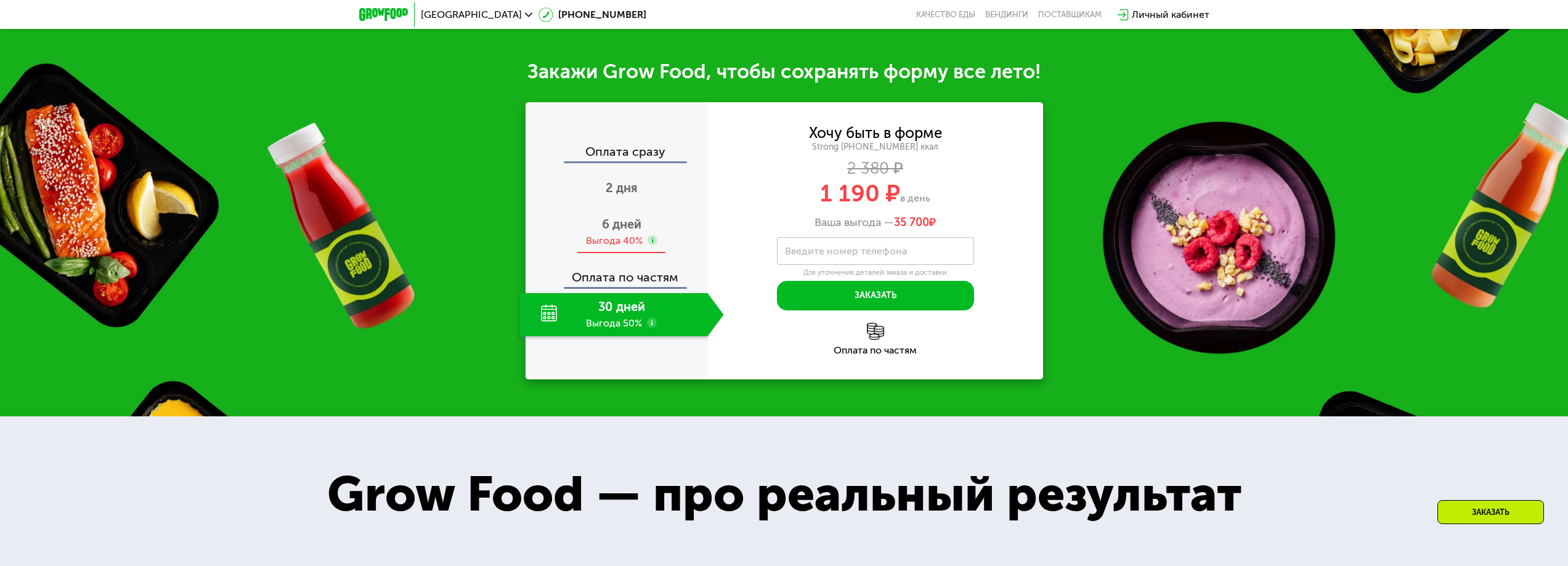
click at [596, 232] on div "6 дней Выгода 40%" at bounding box center [621, 231] width 204 height 43
